Goal: Transaction & Acquisition: Obtain resource

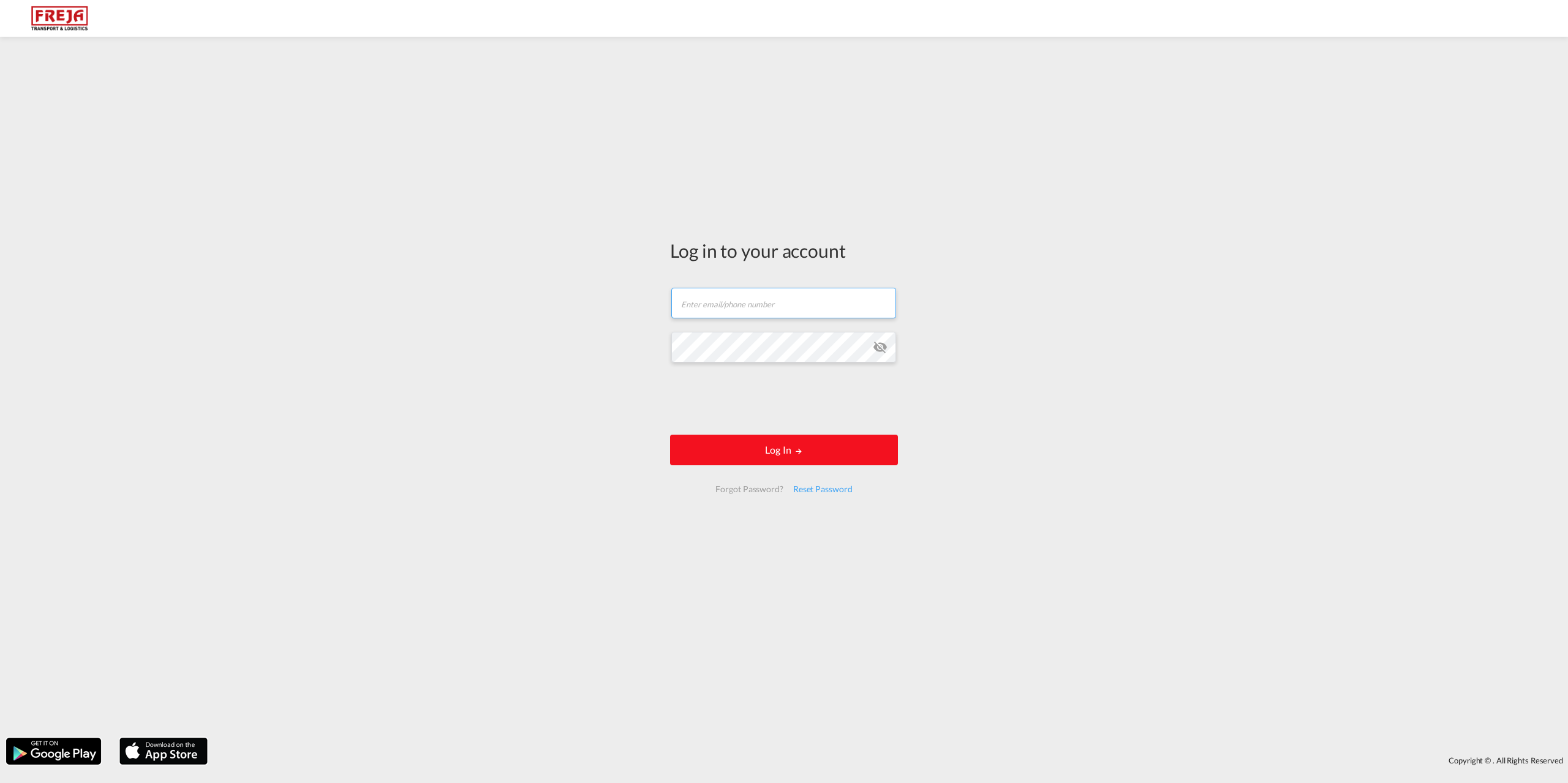
type input "[EMAIL_ADDRESS][DOMAIN_NAME]"
click at [721, 452] on button "Log In" at bounding box center [784, 450] width 228 height 31
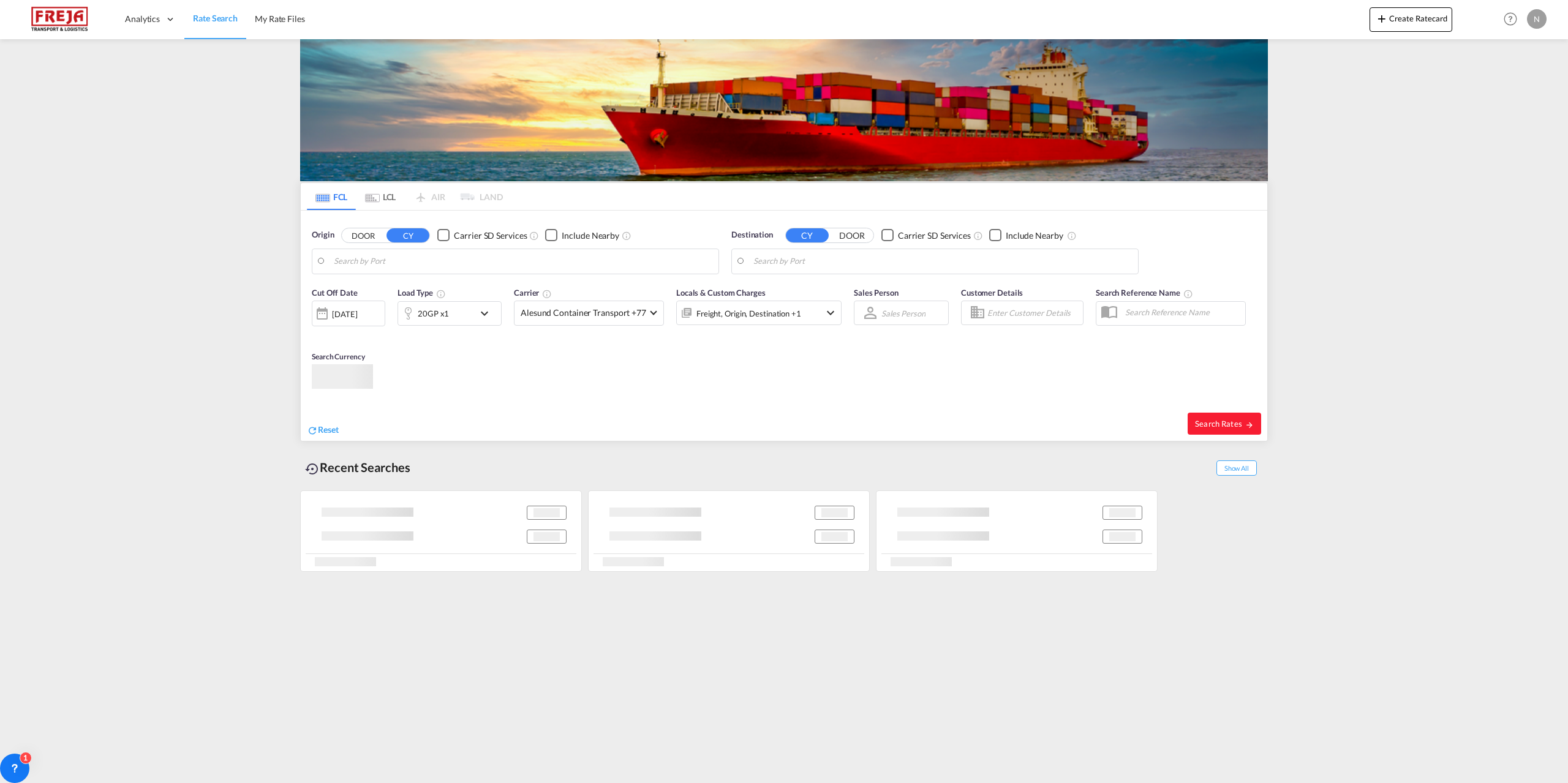
type input "[GEOGRAPHIC_DATA], DKFRC"
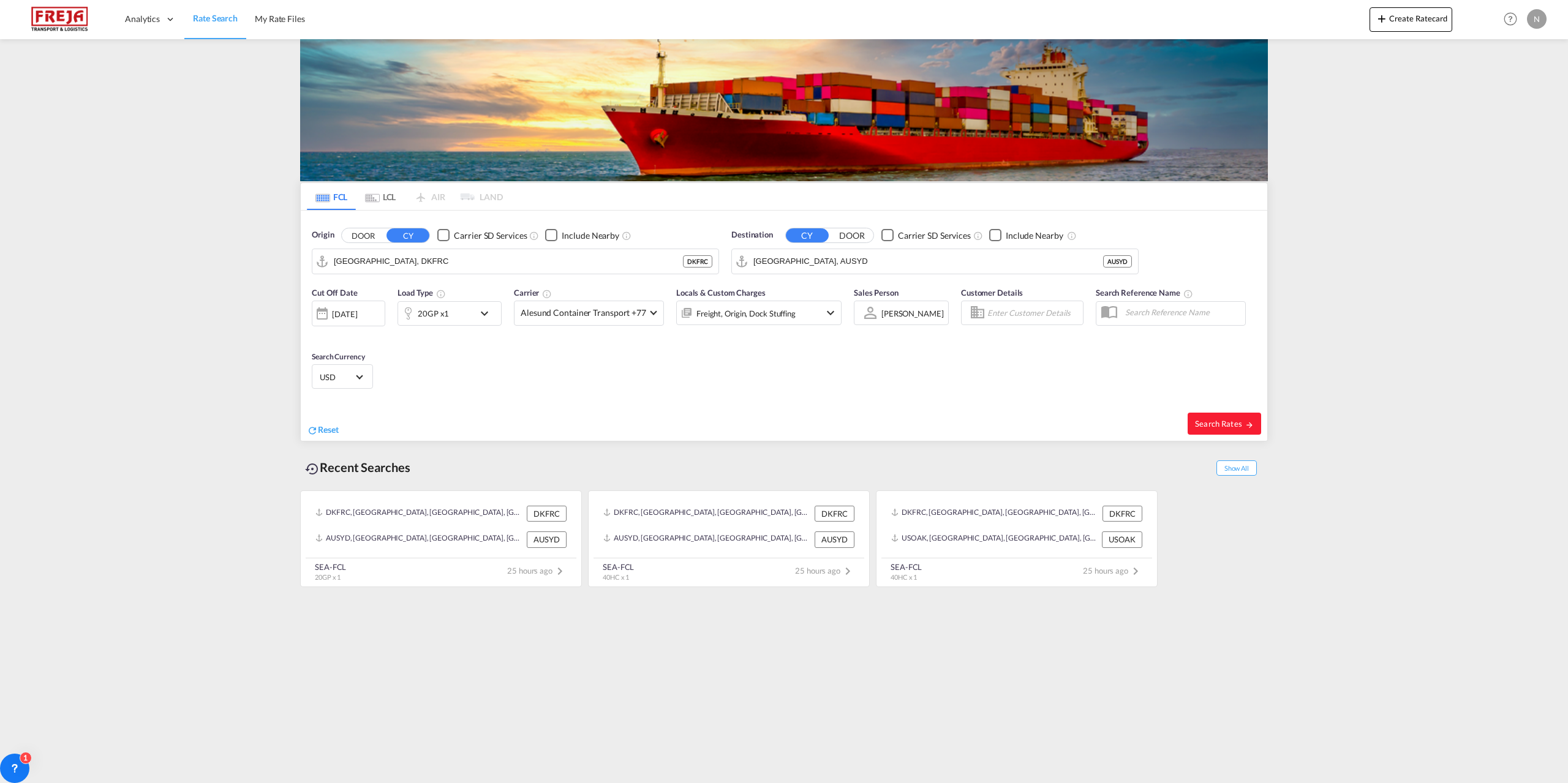
click at [215, 394] on md-content "Analytics Reports Dashboard Rate Search My Rate Files Create Ratecard Help Reso…" at bounding box center [784, 391] width 1568 height 783
click at [822, 268] on input "[GEOGRAPHIC_DATA], AUSYD" at bounding box center [943, 261] width 379 height 19
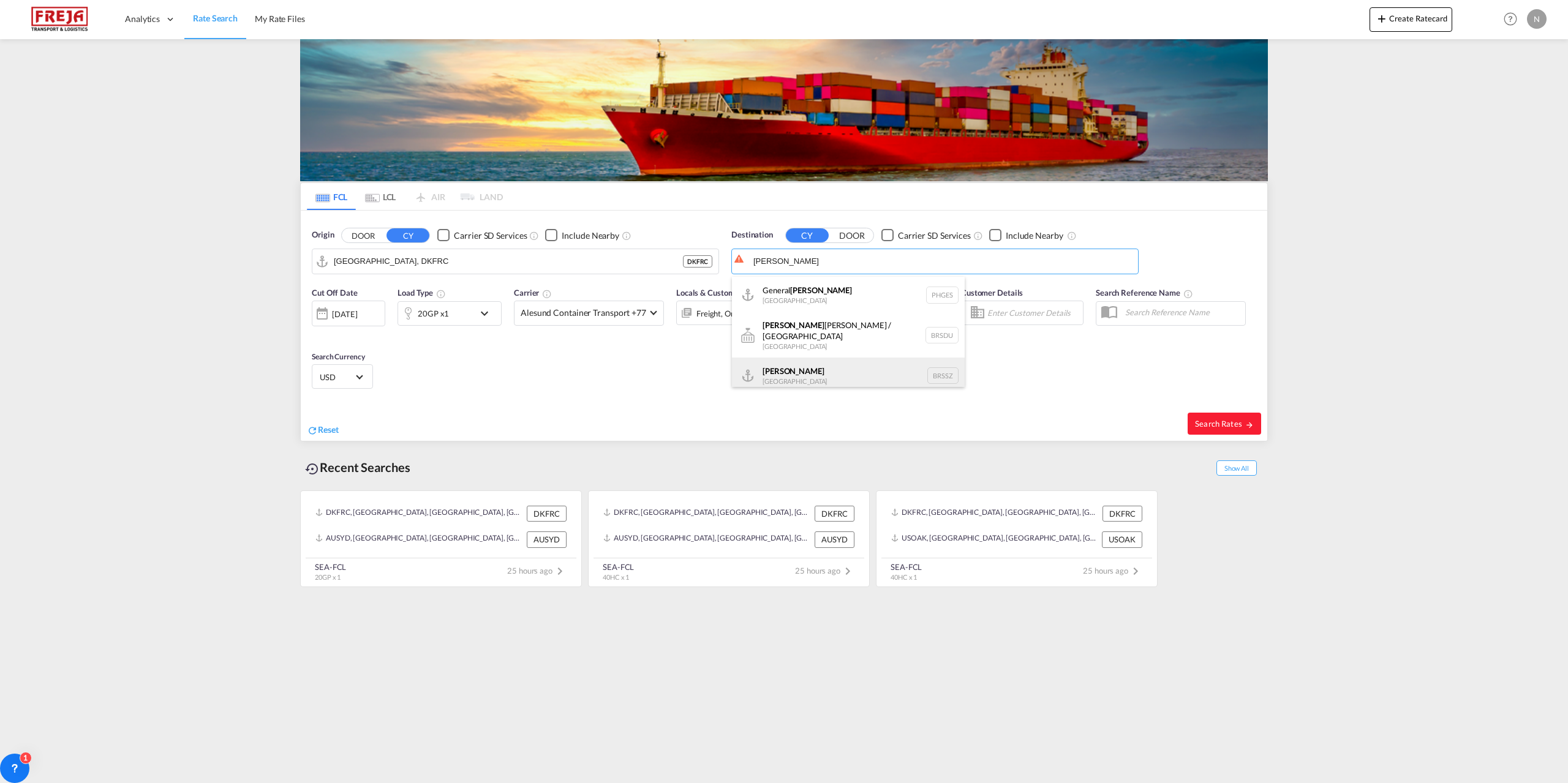
click at [845, 371] on div "[PERSON_NAME] [GEOGRAPHIC_DATA] BRSSZ" at bounding box center [848, 375] width 233 height 37
type input "[PERSON_NAME], BRSSZ"
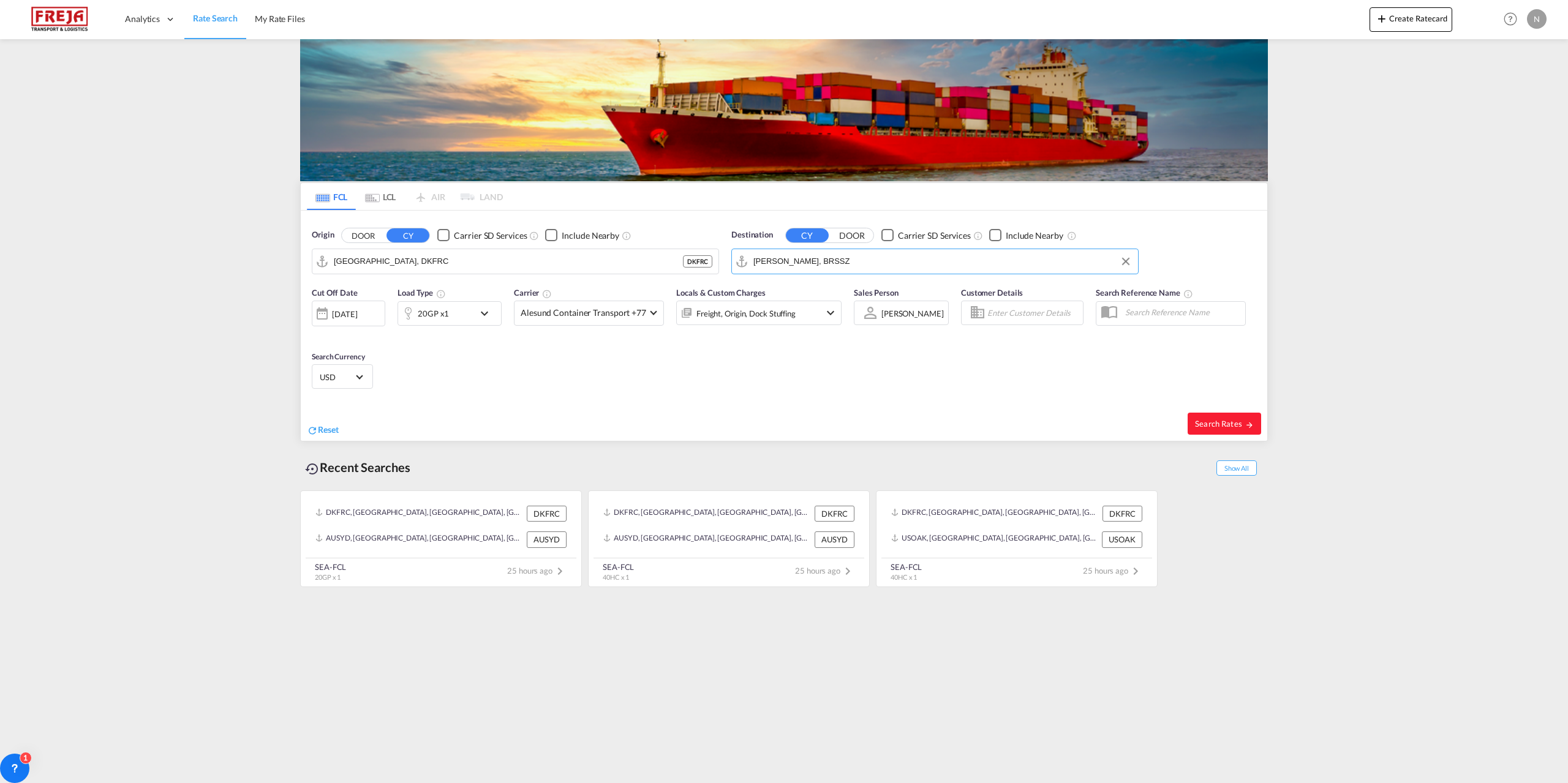
click at [485, 318] on md-icon "icon-chevron-down" at bounding box center [487, 313] width 21 height 15
click at [347, 373] on span "20GP" at bounding box center [348, 367] width 35 height 12
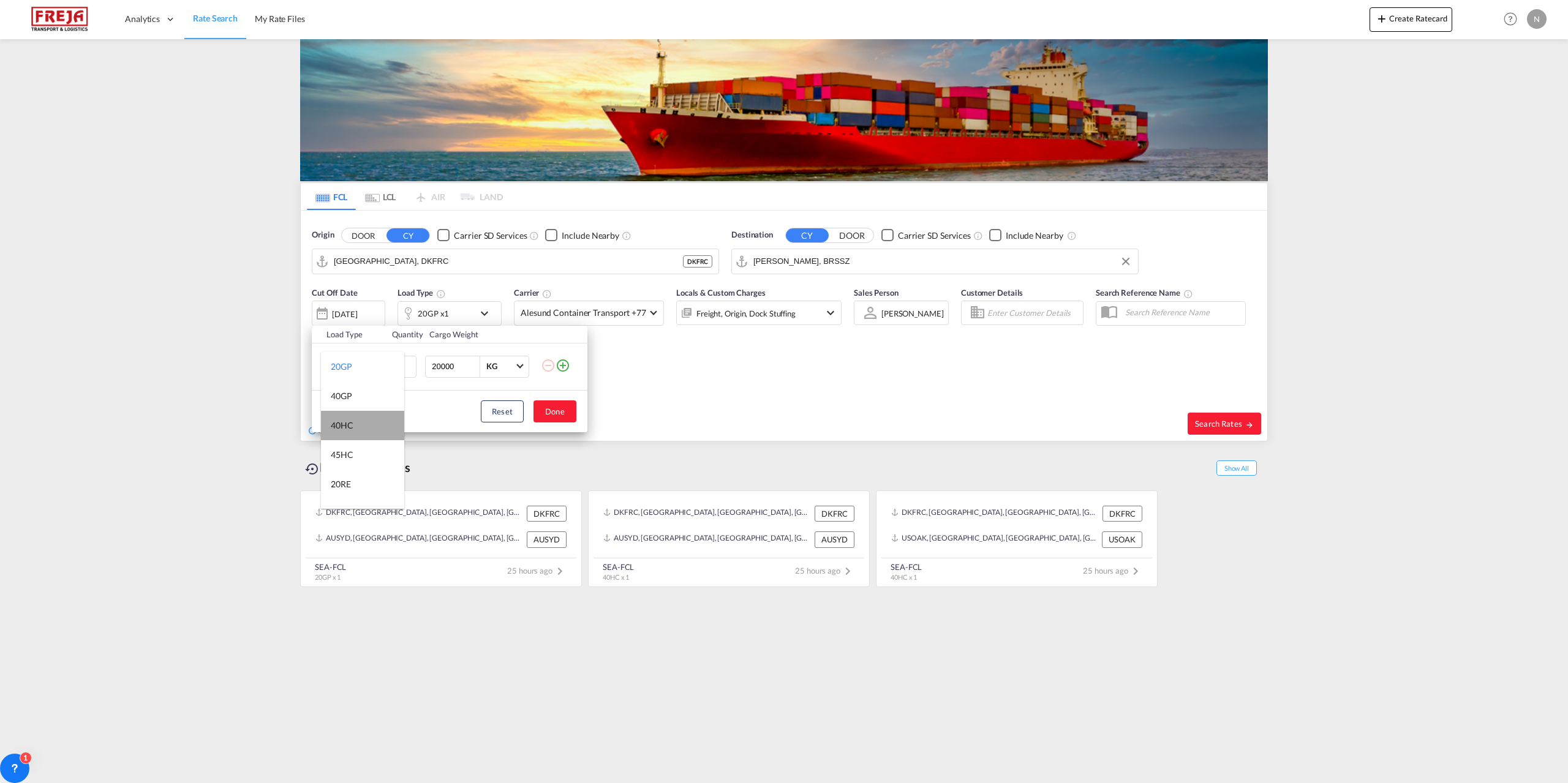
click at [369, 418] on md-option "40HC" at bounding box center [362, 425] width 83 height 29
click at [565, 415] on button "Done" at bounding box center [555, 411] width 43 height 22
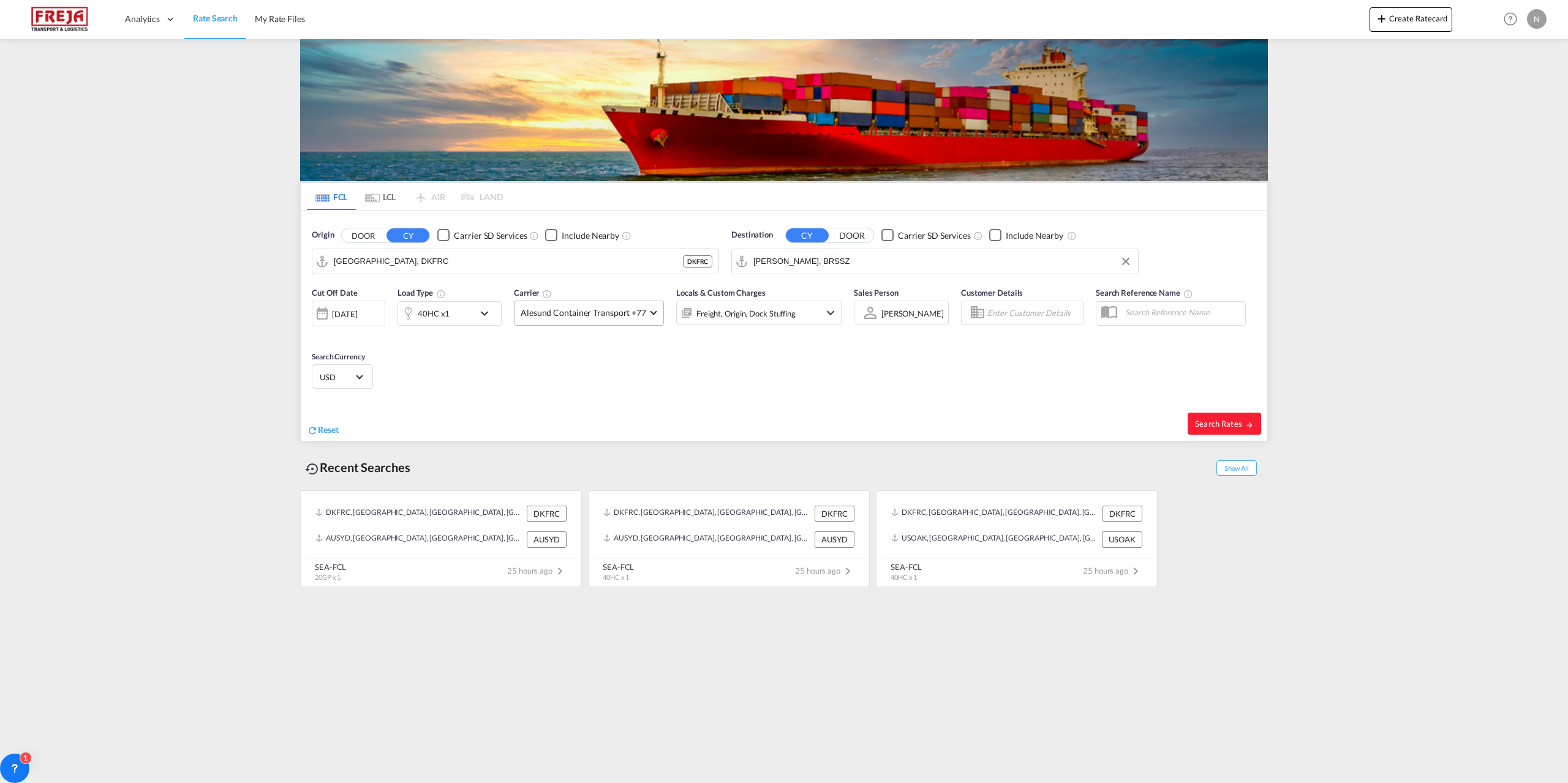
click at [634, 311] on span "Alesund Container Transport +77" at bounding box center [583, 313] width 125 height 12
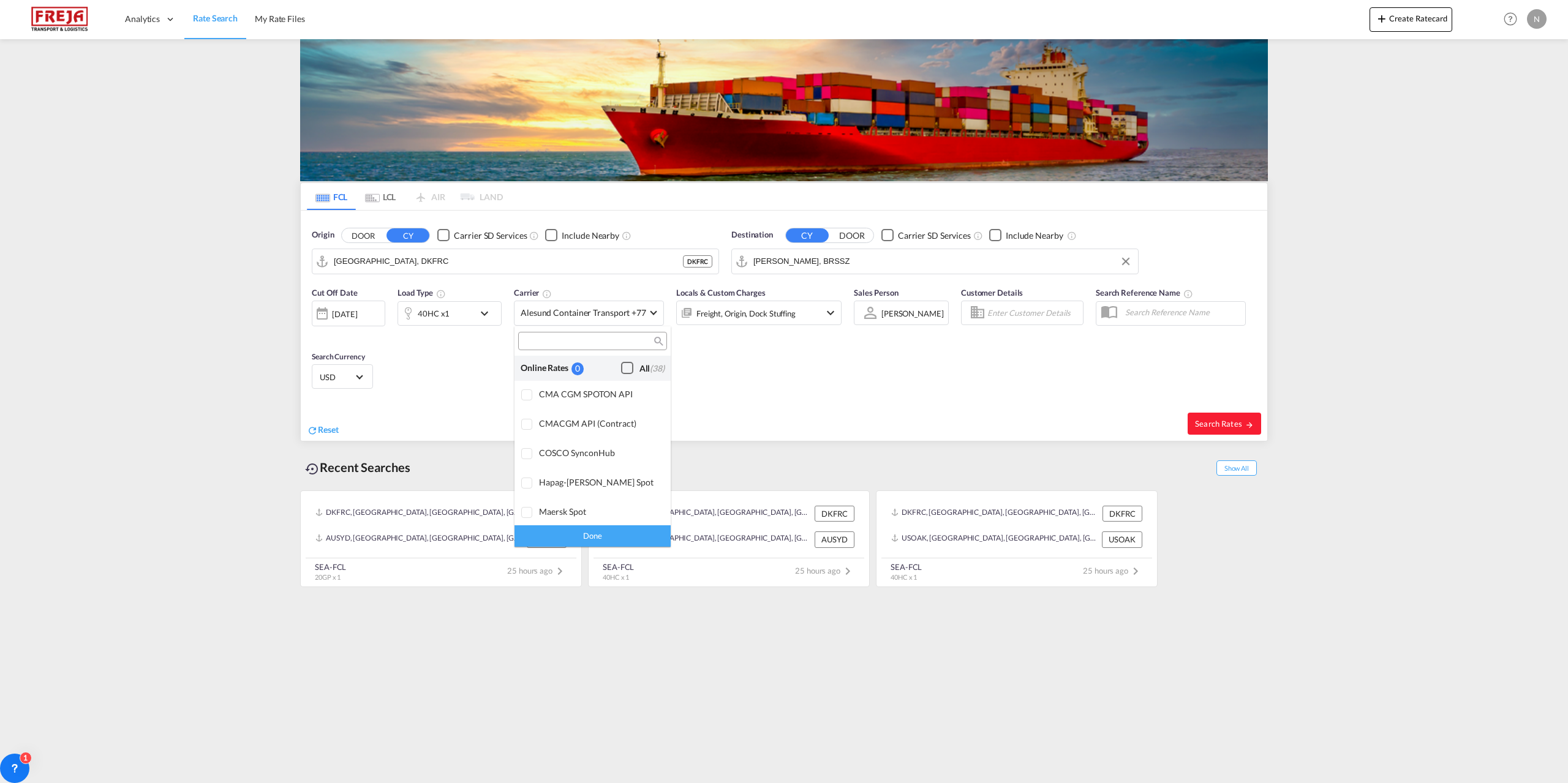
click at [621, 374] on div "Checkbox No Ink" at bounding box center [627, 368] width 12 height 12
click at [631, 532] on div "Done" at bounding box center [593, 536] width 156 height 21
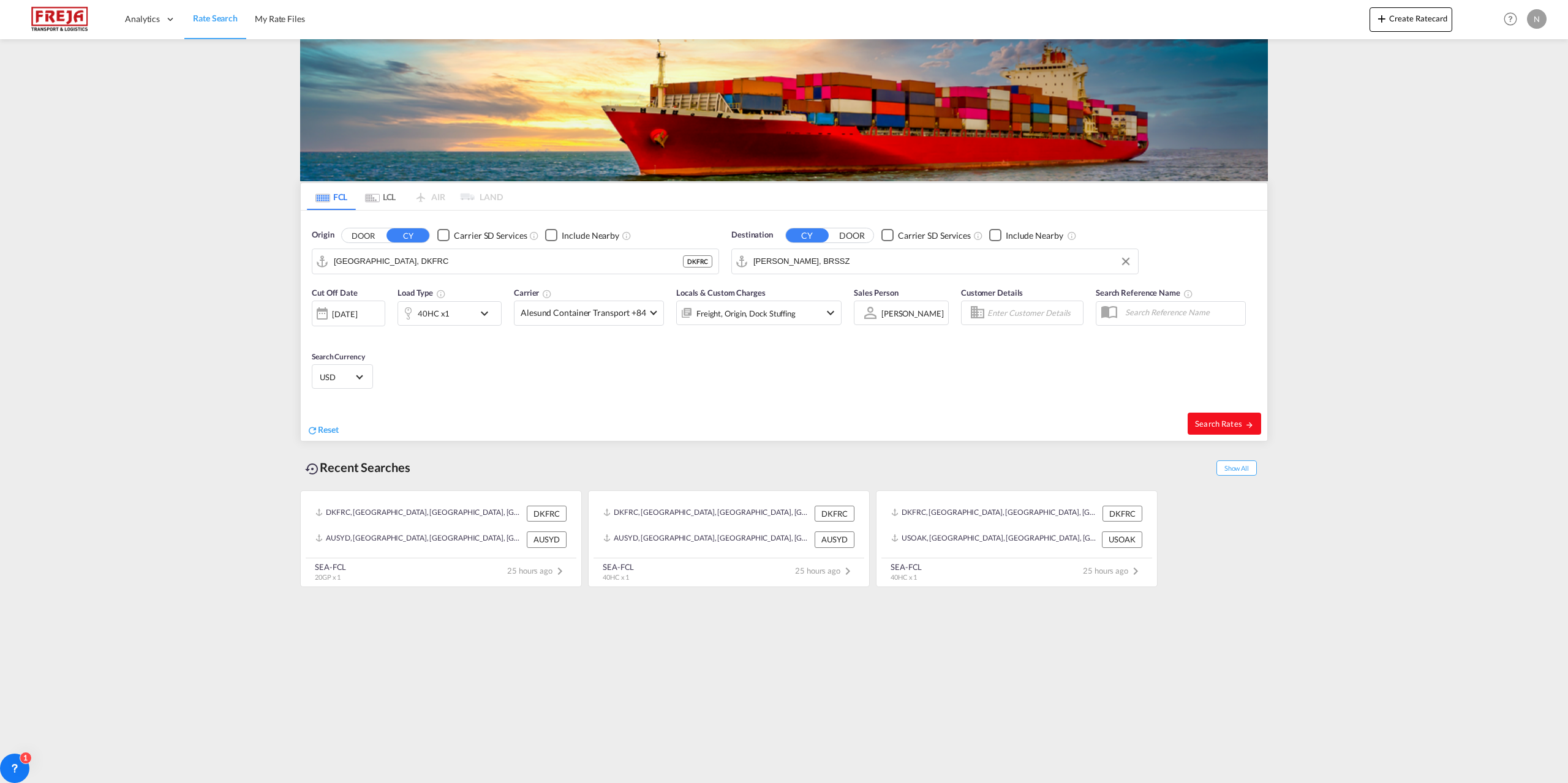
click at [1221, 418] on span "Search Rates" at bounding box center [1224, 423] width 59 height 10
type input "DKFRC to BRSSZ / [DATE]"
